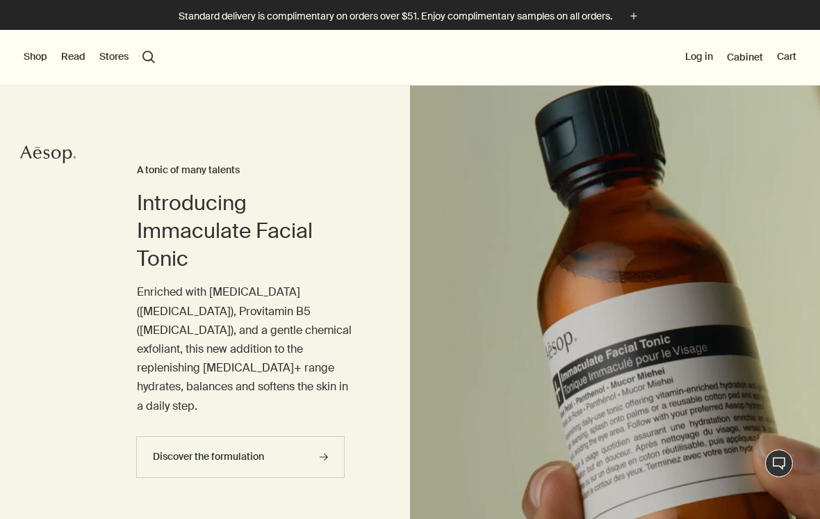
click at [40, 63] on button "Shop" at bounding box center [36, 57] width 24 height 14
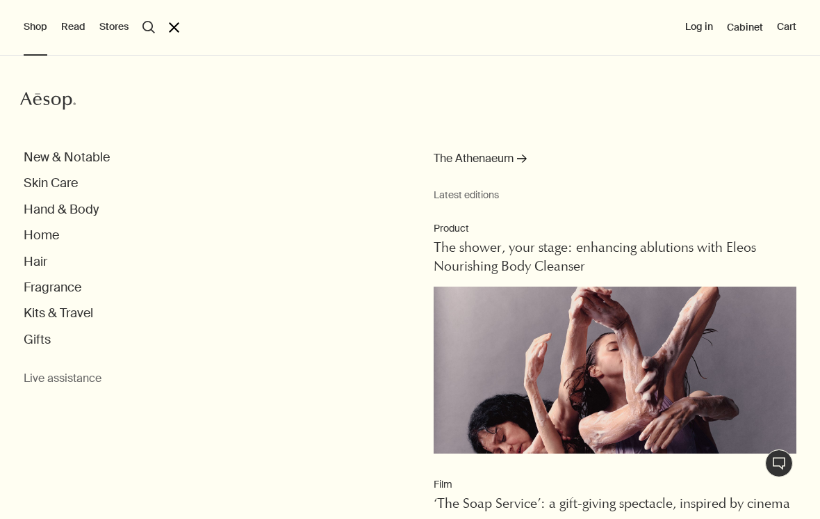
click at [49, 214] on button "Hand & Body" at bounding box center [61, 210] width 75 height 16
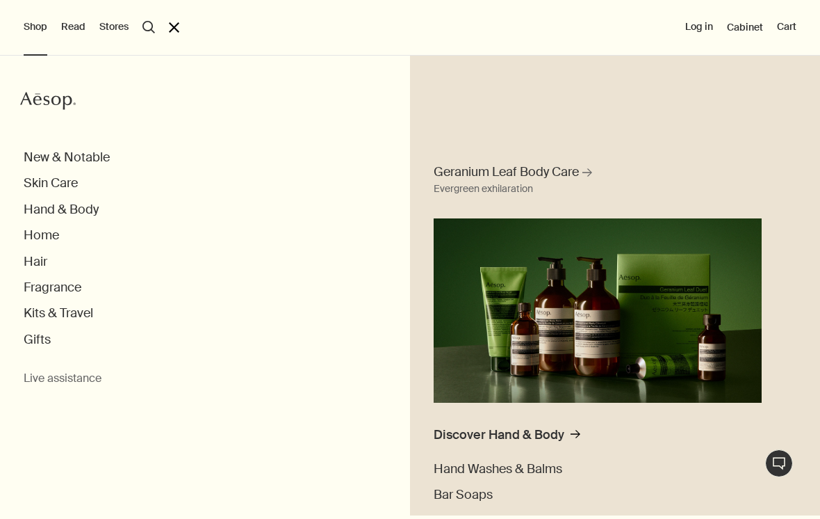
click at [62, 215] on button "Hand & Body" at bounding box center [61, 210] width 75 height 16
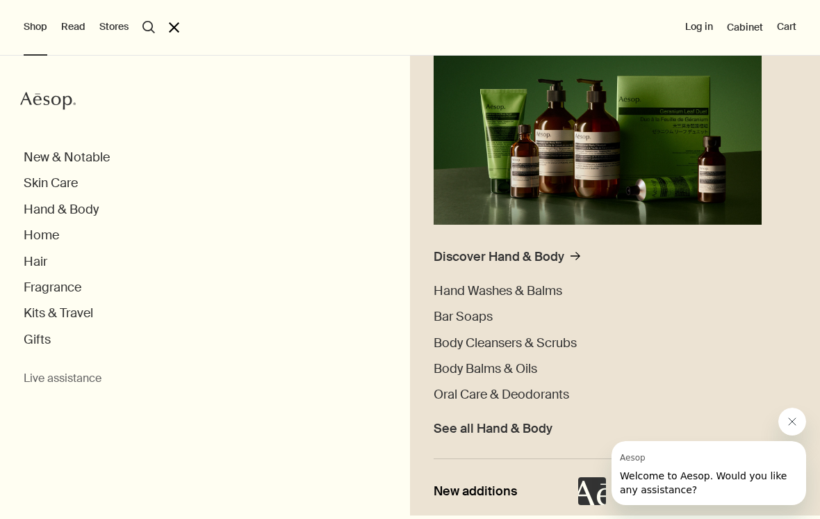
scroll to position [181, 0]
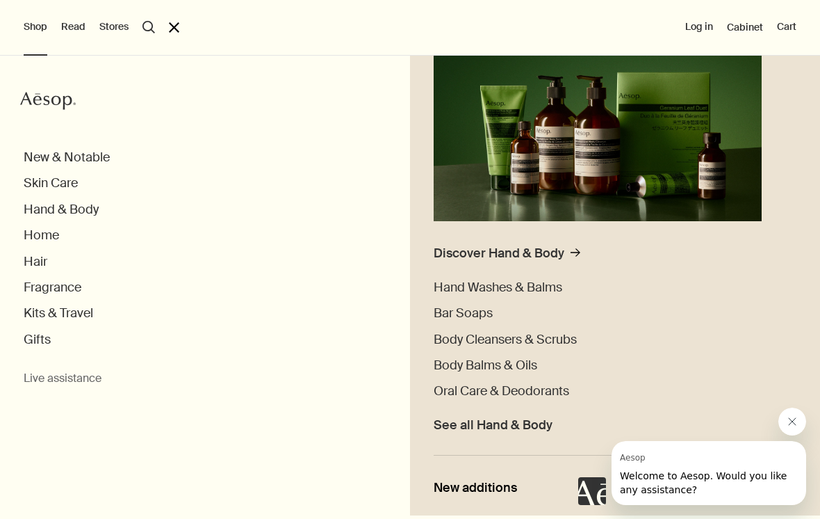
click at [547, 285] on span "Hand Washes & Balms" at bounding box center [498, 287] width 129 height 17
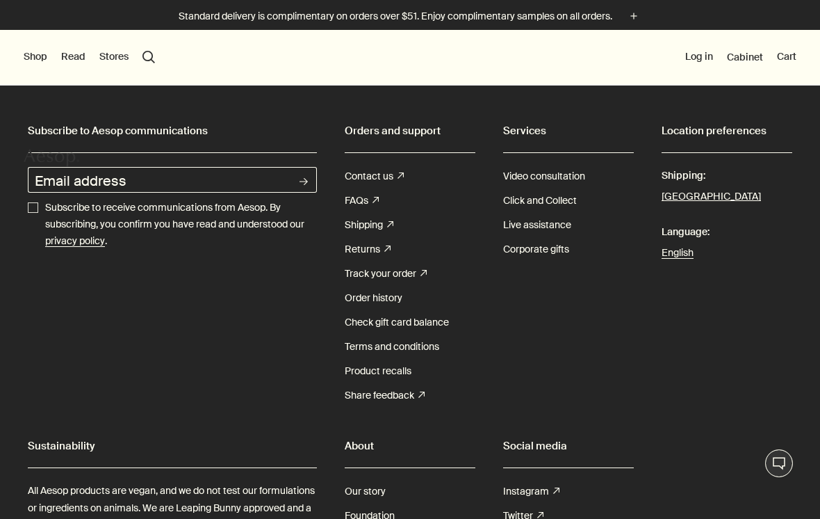
click at [33, 56] on button "Shop" at bounding box center [36, 57] width 24 height 14
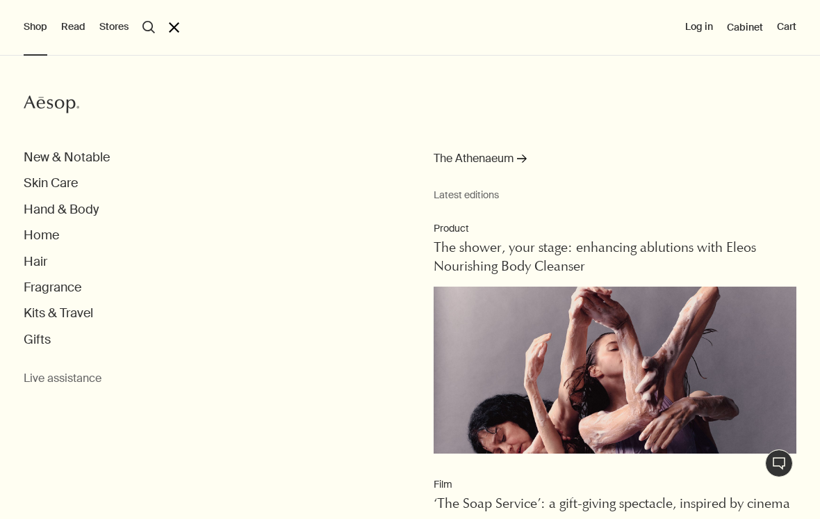
click at [57, 215] on button "Hand & Body" at bounding box center [61, 210] width 75 height 16
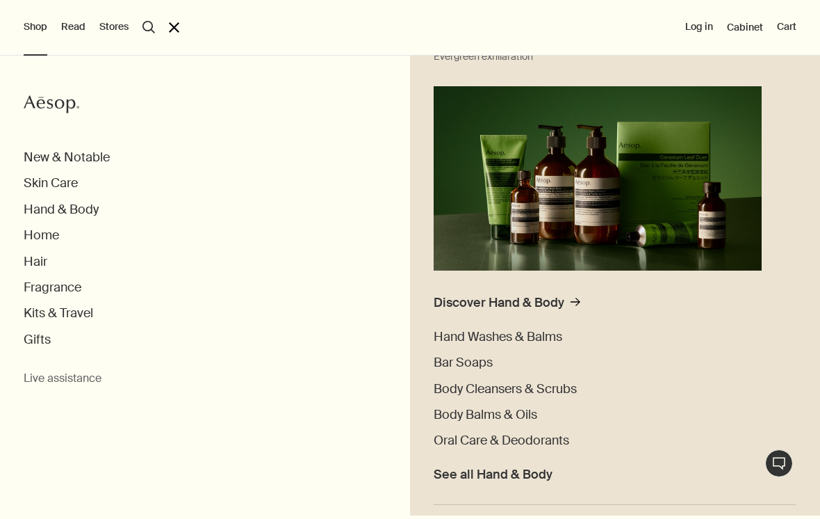
scroll to position [133, 0]
click at [487, 338] on span "Hand Washes & Balms" at bounding box center [498, 335] width 129 height 17
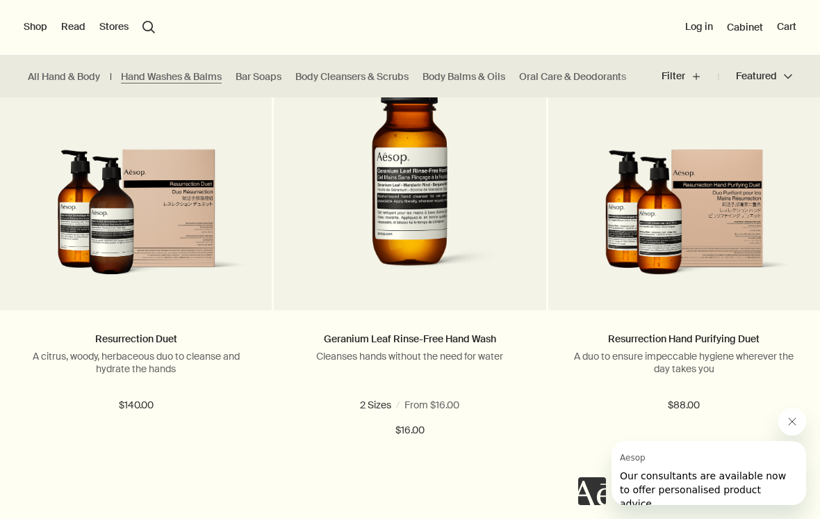
scroll to position [2907, 0]
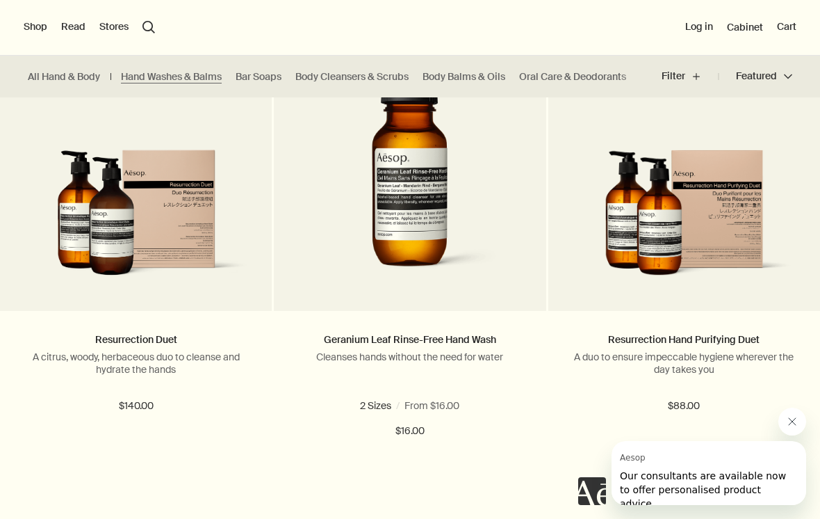
click at [94, 228] on img at bounding box center [136, 219] width 230 height 140
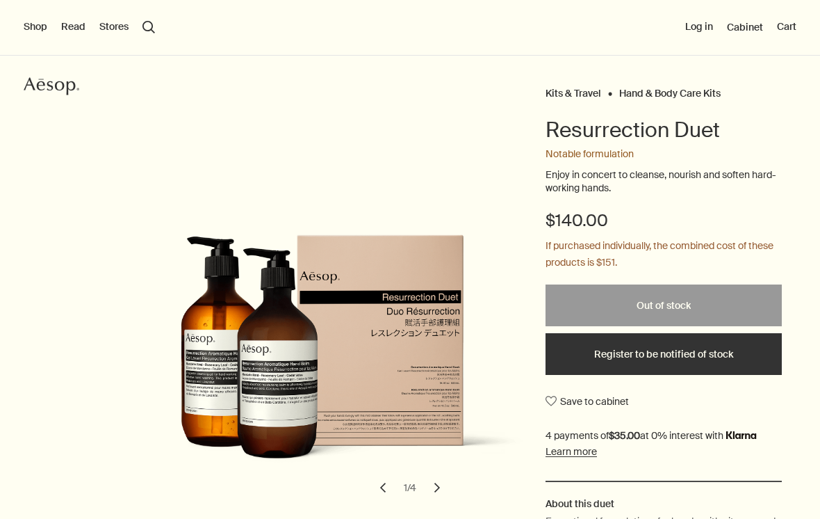
scroll to position [73, 0]
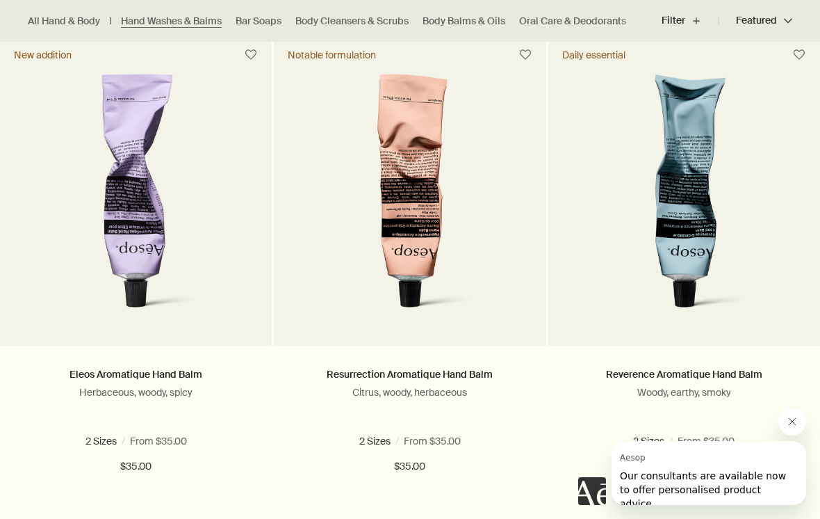
scroll to position [417, 0]
